Goal: Communication & Community: Answer question/provide support

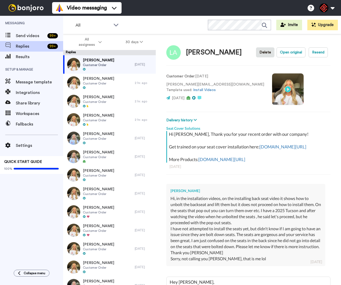
scroll to position [57, 0]
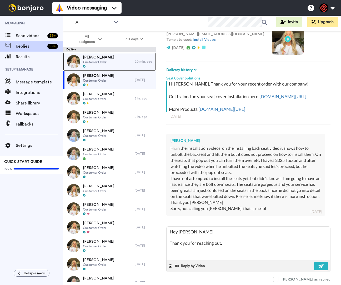
click at [109, 64] on div "[PERSON_NAME] Customer Order" at bounding box center [99, 61] width 72 height 18
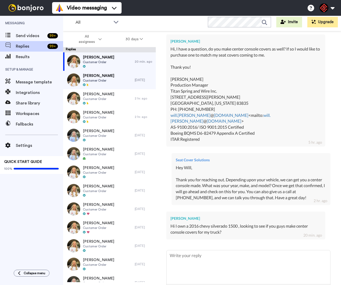
scroll to position [165, 0]
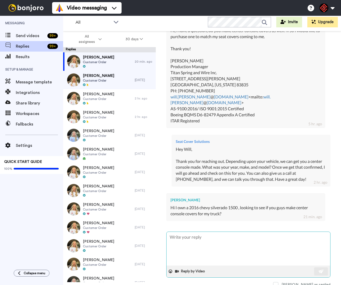
type textarea "x"
type textarea "H"
type textarea "x"
type textarea "He"
type textarea "x"
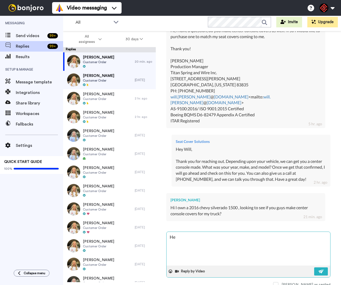
type textarea "Hey"
type textarea "x"
type textarea "Hey"
type textarea "x"
type textarea "Hey W"
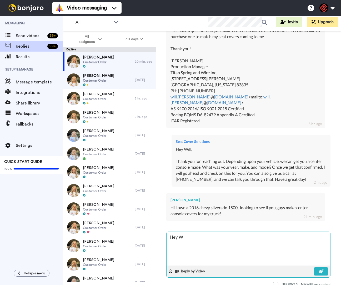
type textarea "x"
type textarea "Hey [PERSON_NAME]"
type textarea "x"
type textarea "Hey Wil"
type textarea "x"
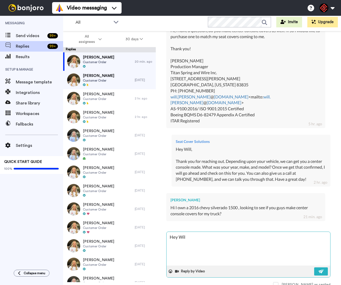
type textarea "Hey Will"
type textarea "x"
type textarea "Hey Willm"
type textarea "x"
type textarea "Hey Will"
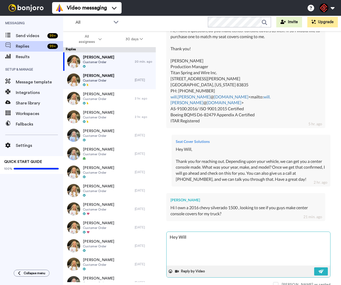
type textarea "x"
type textarea "Hey Willm"
type textarea "x"
type textarea "Hey [PERSON_NAME],"
type textarea "x"
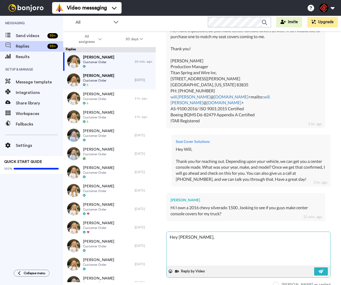
type textarea "Hey Willm"
type textarea "x"
type textarea "Hey Will"
type textarea "x"
type textarea "Hey Will,"
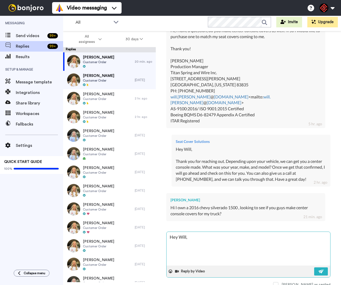
type textarea "x"
type textarea "Hey Will,"
type textarea "x"
type textarea "Hey Will,"
type textarea "x"
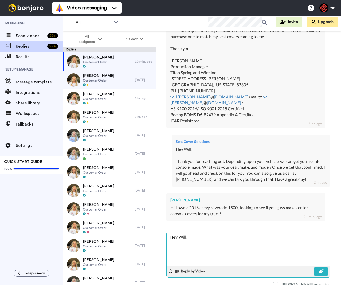
type textarea "Hey Will, T"
type textarea "x"
type textarea "Hey Will, Th"
type textarea "x"
type textarea "Hey Will, Tha"
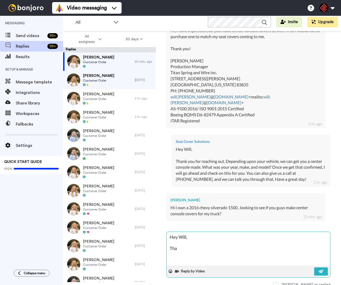
type textarea "x"
type textarea "Hey Will, Than"
type textarea "x"
type textarea "Hey Will, Thank"
type textarea "x"
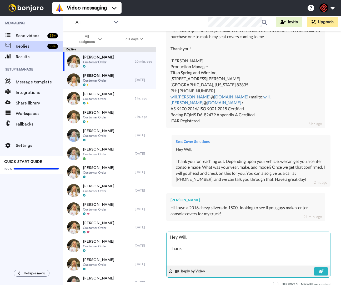
type textarea "Hey Will, Thank"
type textarea "x"
type textarea "Hey Will, Thank y"
type textarea "x"
type textarea "Hey Will, Thank yo"
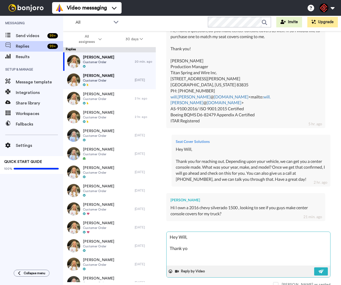
type textarea "x"
type textarea "Hey Will, Thank you"
type textarea "x"
type textarea "Hey Will, Thank you"
type textarea "x"
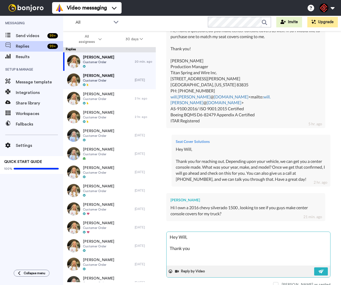
type textarea "Hey Will, Thank you f"
type textarea "x"
type textarea "Hey Will, Thank you fo"
type textarea "x"
type textarea "Hey Will, Thank you for"
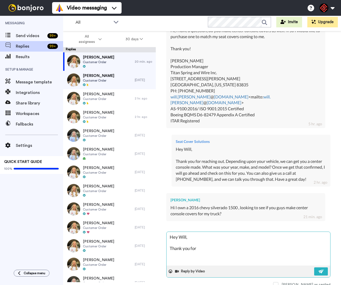
type textarea "x"
type textarea "Hey Will, Thank you for"
type textarea "x"
type textarea "Hey Will, Thank you for g"
type textarea "x"
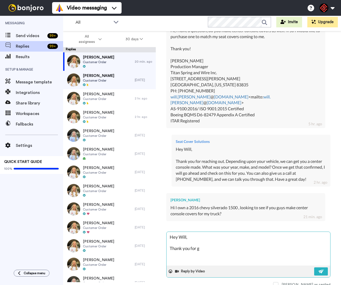
type textarea "Hey Will, Thank you for ge"
type textarea "x"
type textarea "Hey Will, Thank you for get"
type textarea "x"
type textarea "Hey Will, Thank you for gett"
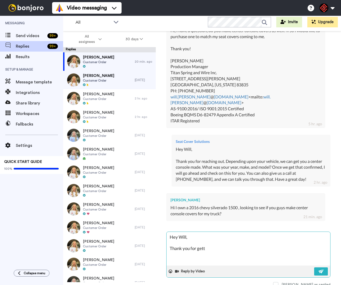
type textarea "x"
type textarea "Hey Will, Thank you for getti"
type textarea "x"
type textarea "Hey Will, Thank you for gettin"
type textarea "x"
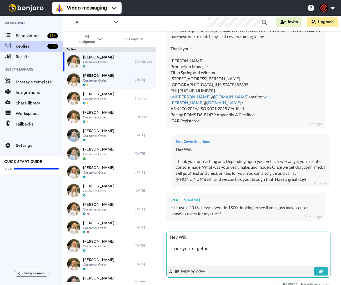
type textarea "Hey Will, Thank you for getting"
type textarea "x"
type textarea "Hey Will, Thank you for getting"
type textarea "x"
type textarea "Hey Will, Thank you for getting b"
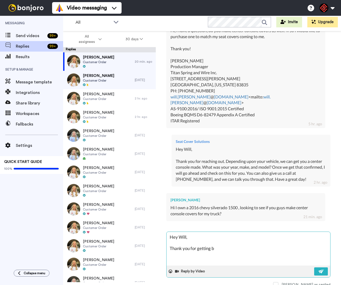
type textarea "x"
type textarea "Hey Will, Thank you for getting ba"
type textarea "x"
type textarea "Hey Will, Thank you for getting bac"
type textarea "x"
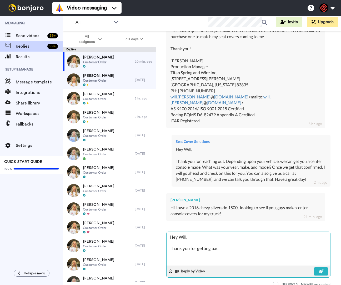
type textarea "Hey Will, Thank you for getting back"
type textarea "x"
type textarea "Hey Will, Thank you for getting back"
type textarea "x"
type textarea "Hey Will, Thank you for getting back t"
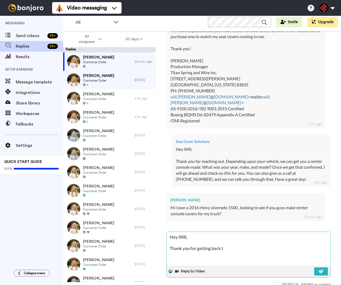
type textarea "x"
type textarea "Hey Will, Thank you for getting back to"
type textarea "x"
type textarea "Hey Will, Thank you for getting back to"
type textarea "x"
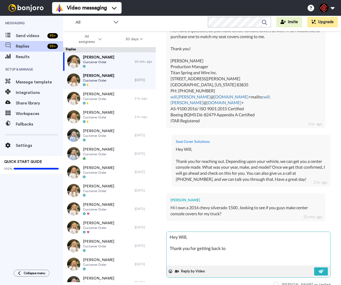
type textarea "Hey Will, Thank you for getting back to m"
type textarea "x"
type textarea "Hey Will, Thank you for getting back to me"
type textarea "x"
type textarea "Hey Will, Thank you for getting back to me."
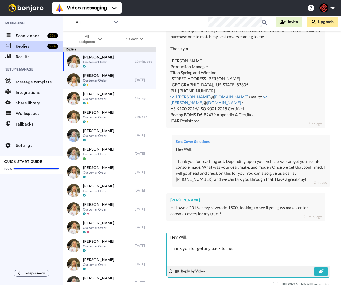
type textarea "x"
type textarea "Hey Will, Thank you for getting back to me."
type textarea "x"
type textarea "Hey Will, Thank you for getting back to me. O"
type textarea "x"
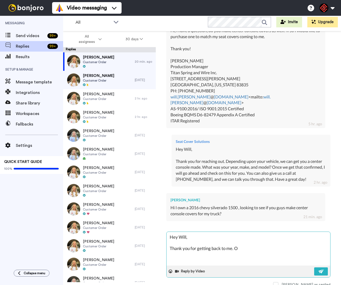
type textarea "Hey Will, Thank you for getting back to me. On"
type textarea "x"
type textarea "Hey Will, Thank you for getting back to me. One"
type textarea "x"
type textarea "Hey Will, Thank you for getting back to me. One"
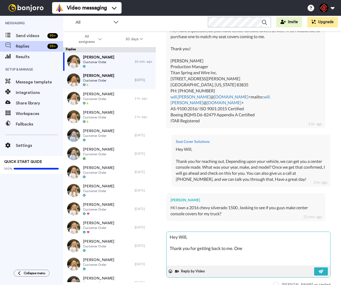
type textarea "x"
type textarea "Hey Will, Thank you for getting back to me. One l"
type textarea "x"
type textarea "Hey Will, Thank you for getting back to me. One la"
type textarea "x"
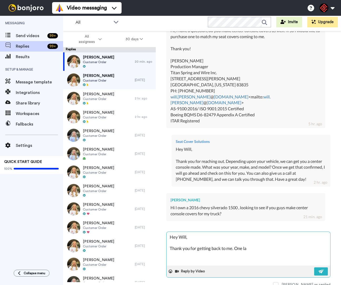
type textarea "Hey Will, Thank you for getting back to me. One las"
type textarea "x"
type textarea "Hey Will, Thank you for getting back to me. One last"
type textarea "x"
type textarea "Hey Will, Thank you for getting back to me. One last"
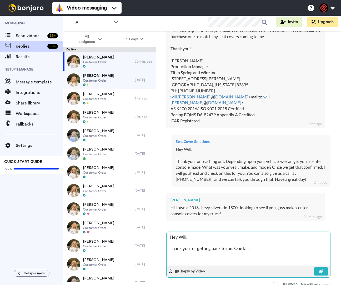
type textarea "x"
type textarea "Hey Will, Thank you for getting back to me. One last b"
type textarea "x"
type textarea "Hey Will, Thank you for getting back to me. One last bi"
type textarea "x"
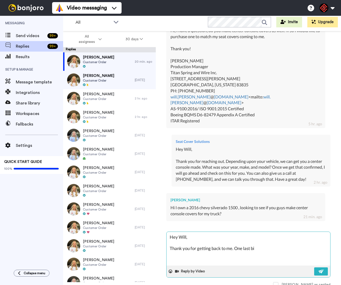
type textarea "Hey Will, Thank you for getting back to me. One last bit"
type textarea "x"
type textarea "Hey Will, Thank you for getting back to me. One last bit"
type textarea "x"
type textarea "Hey Will, Thank you for getting back to me. One last bit o"
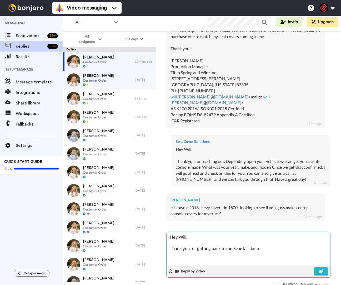
type textarea "x"
type textarea "Hey Will, Thank you for getting back to me. One last bit of"
type textarea "x"
type textarea "Hey Will, Thank you for getting back to me. One last bit of"
type textarea "x"
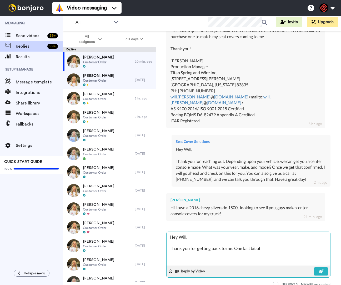
type textarea "Hey Will, Thank you for getting back to me. One last bit of i"
type textarea "x"
type textarea "Hey Will, Thank you for getting back to me. One last bit of in"
type textarea "x"
type textarea "Hey Will, Thank you for getting back to me. One last bit of inf"
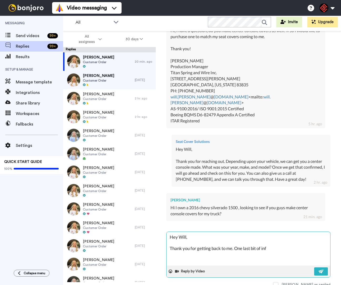
type textarea "x"
type textarea "Hey Will, Thank you for getting back to me. One last bit of info"
type textarea "x"
type textarea "Hey Will, Thank you for getting back to me. One last bit of infor"
type textarea "x"
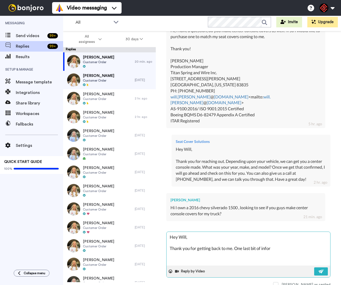
type textarea "Hey Will, Thank you for getting back to me. One last bit of inform"
type textarea "x"
type textarea "Hey Will, Thank you for getting back to me. One last bit of informa"
type textarea "x"
type textarea "Hey Will, Thank you for getting back to me. One last bit of informat"
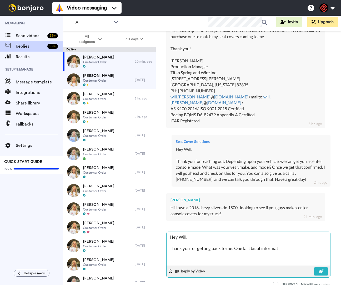
type textarea "x"
type textarea "Hey Will, Thank you for getting back to me. One last bit of informati"
type textarea "x"
type textarea "Hey Will, Thank you for getting back to me. One last bit of informatio"
type textarea "x"
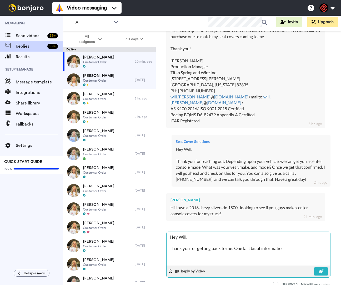
type textarea "Hey Will, Thank you for getting back to me. One last bit of information"
type textarea "x"
type textarea "Hey Will, Thank you for getting back to me. One last bit of information"
type textarea "x"
type textarea "Hey Will, Thank you for getting back to me. One last bit of information I"
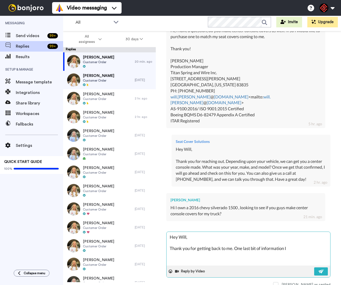
type textarea "x"
type textarea "Hey Will, Thank you for getting back to me. One last bit of information I"
type textarea "x"
type textarea "Hey Will, Thank you for getting back to me. One last bit of information I n"
type textarea "x"
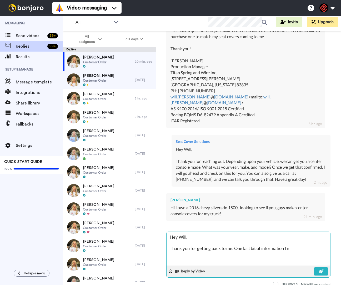
type textarea "Hey Will, Thank you for getting back to me. One last bit of information I ne"
type textarea "x"
type textarea "Hey Will, Thank you for getting back to me. One last bit of information I nee"
type textarea "x"
type textarea "Hey Will, Thank you for getting back to me. One last bit of information I need"
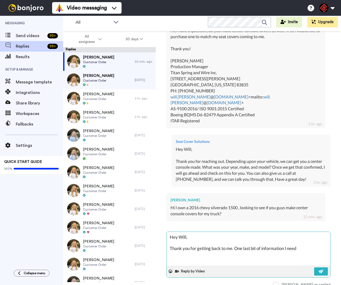
type textarea "x"
type textarea "Hey Will, Thank you for getting back to me. One last bit of information I need"
type textarea "x"
type textarea "Hey Will, Thank you for getting back to me. One last bit of information I need w"
type textarea "x"
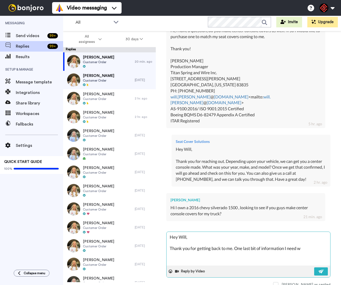
type textarea "Hey Will, Thank you for getting back to me. One last bit of information I need …"
type textarea "x"
type textarea "Hey Will, Thank you for getting back to me. One last bit of information I need …"
type textarea "x"
type textarea "Hey Will, Thank you for getting back to me. One last bit of information I need …"
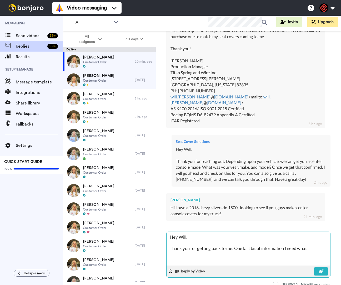
type textarea "x"
type textarea "Hey Will, Thank you for getting back to me. One last bit of information I need …"
type textarea "x"
type textarea "Hey Will, Thank you for getting back to me. One last bit of information I need …"
type textarea "x"
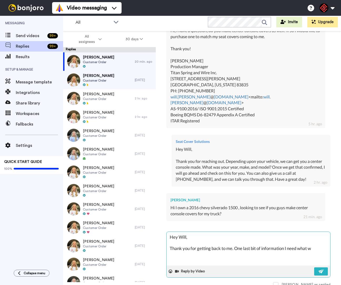
type textarea "Hey Will, Thank you for getting back to me. One last bit of information I need …"
type textarea "x"
type textarea "Hey Will, Thank you for getting back to me. One last bit of information I need …"
type textarea "x"
type textarea "Hey Will, Thank you for getting back to me. One last bit of information I need …"
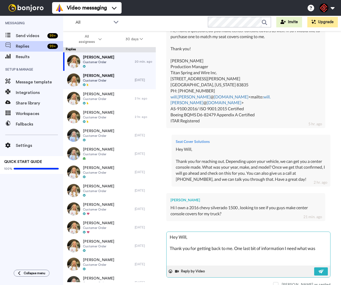
type textarea "x"
type textarea "Hey Will, Thank you for getting back to me. One last bit of information I need …"
type textarea "x"
type textarea "Hey Will, Thank you for getting back to me. One last bit of information I need …"
type textarea "x"
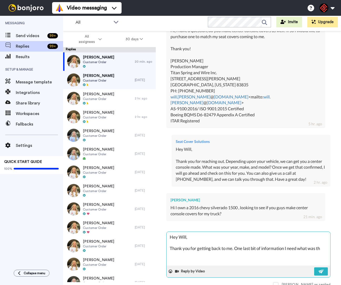
type textarea "Hey Will, Thank you for getting back to me. One last bit of information I need …"
type textarea "x"
type textarea "Hey Will, Thank you for getting back to me. One last bit of information I need …"
type textarea "x"
type textarea "Hey Will, Thank you for getting back to me. One last bit of information I need …"
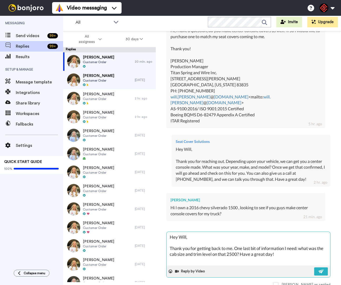
scroll to position [3, 0]
click at [314, 273] on button at bounding box center [321, 271] width 14 height 8
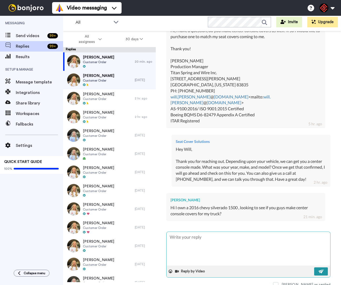
scroll to position [0, 0]
